Goal: Task Accomplishment & Management: Manage account settings

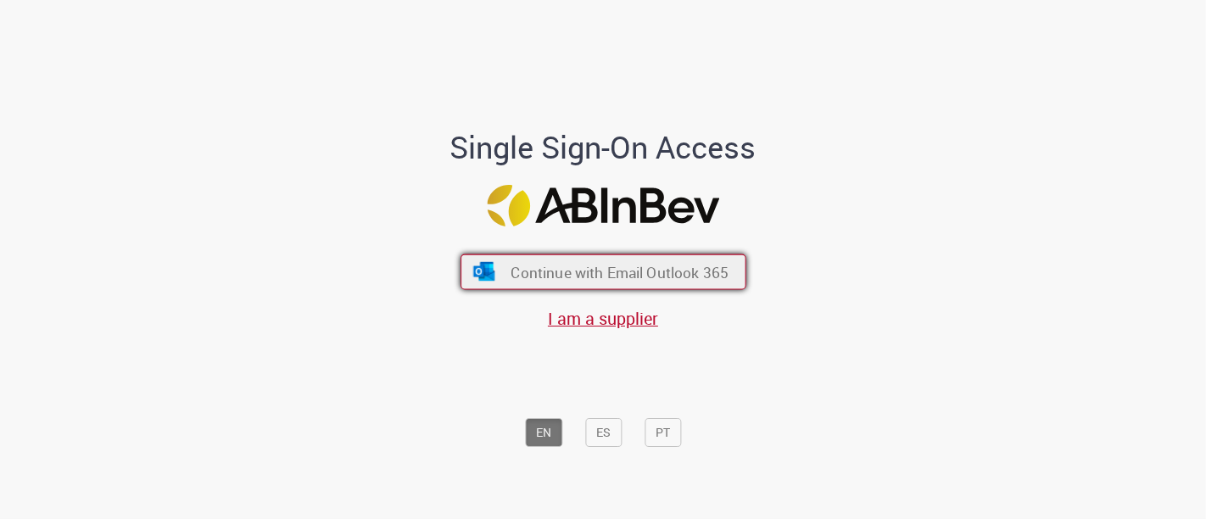
click at [589, 265] on span "Continue with Email Outlook 365" at bounding box center [620, 272] width 218 height 20
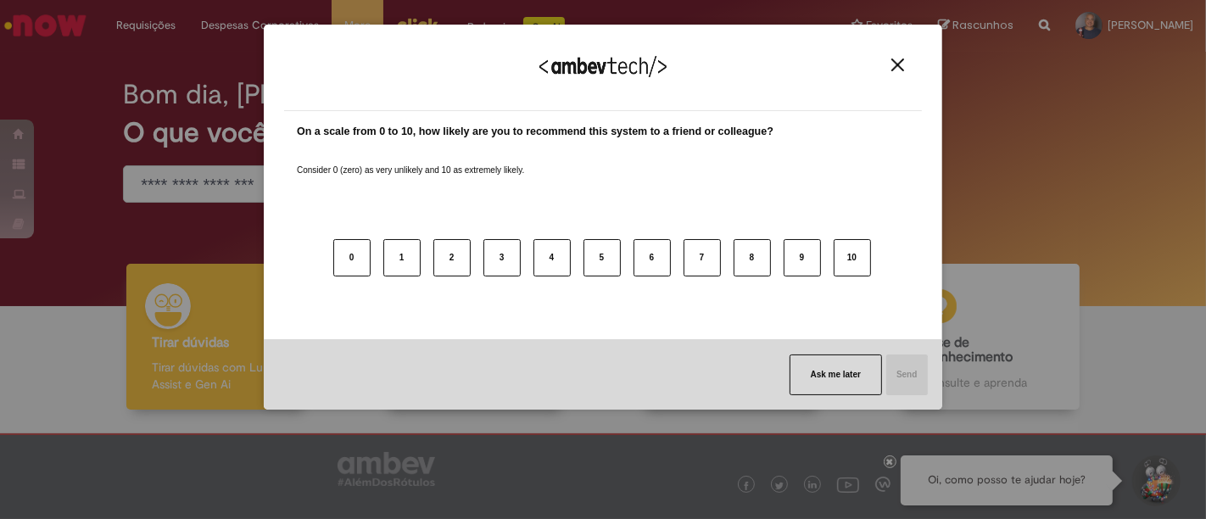
click at [903, 64] on img "Close" at bounding box center [897, 65] width 13 height 13
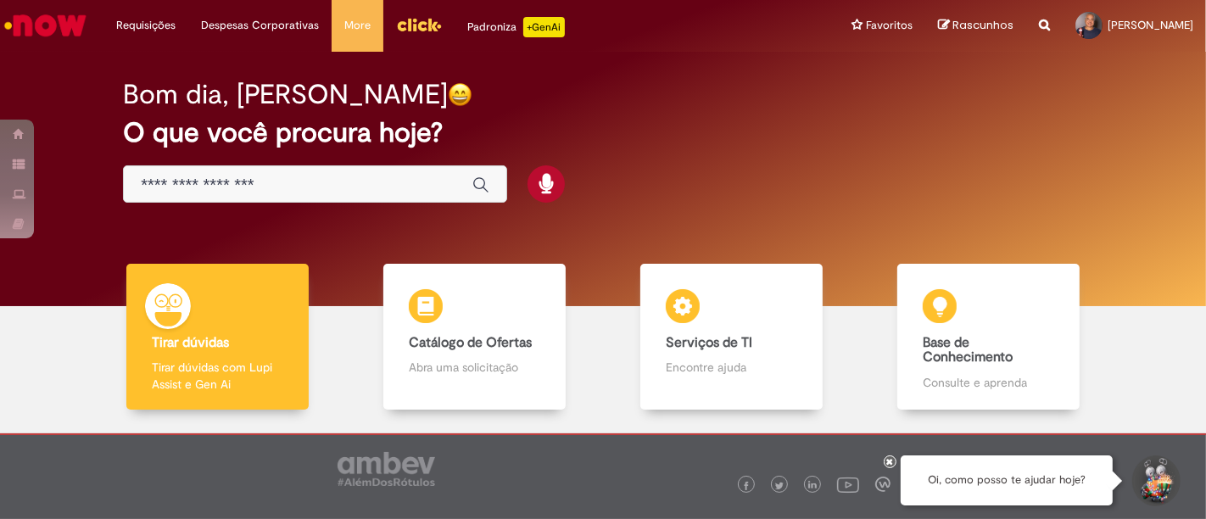
click at [431, 19] on img "Menu Cabeçalho" at bounding box center [419, 24] width 46 height 25
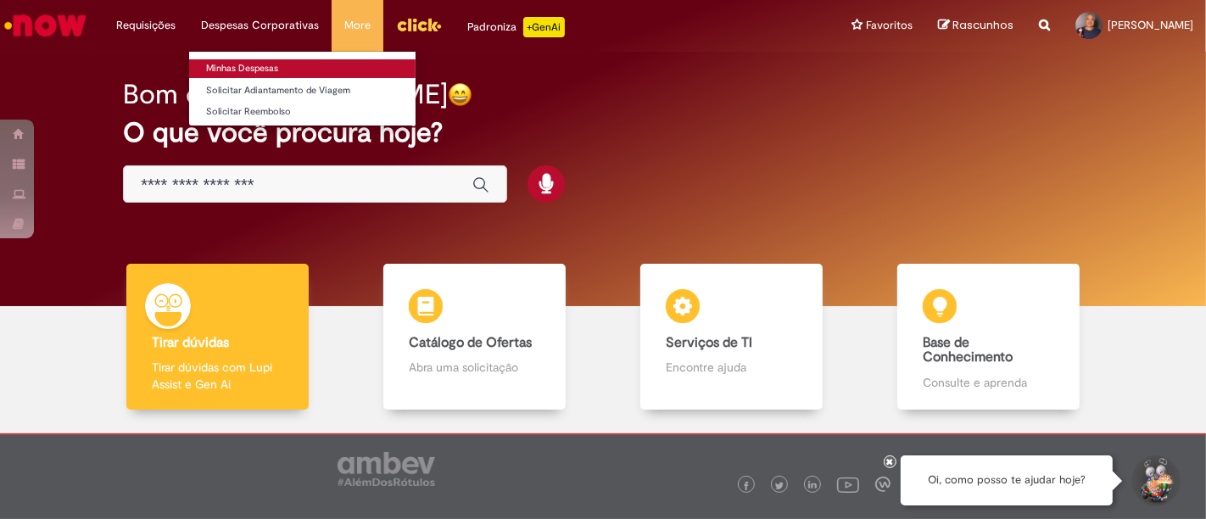
click at [244, 71] on link "Minhas Despesas" at bounding box center [302, 68] width 226 height 19
